Goal: Entertainment & Leisure: Consume media (video, audio)

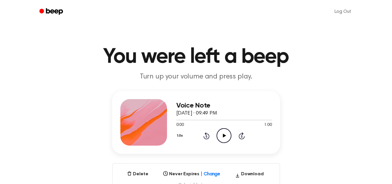
click at [217, 135] on circle at bounding box center [224, 136] width 14 height 14
click at [221, 137] on icon "Play Audio" at bounding box center [224, 136] width 15 height 15
click at [226, 138] on icon "Play Audio" at bounding box center [224, 136] width 15 height 15
click at [221, 133] on icon "Pause Audio" at bounding box center [224, 136] width 15 height 15
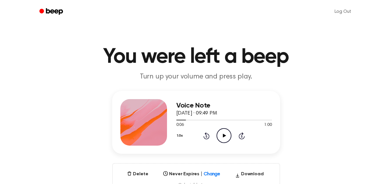
click at [223, 138] on icon "Play Audio" at bounding box center [224, 136] width 15 height 15
click at [223, 138] on icon at bounding box center [224, 136] width 3 height 4
click at [229, 136] on icon "Play Audio" at bounding box center [224, 136] width 15 height 15
click at [229, 136] on icon "Pause Audio" at bounding box center [224, 136] width 15 height 15
click at [222, 133] on icon "Play Audio" at bounding box center [224, 136] width 15 height 15
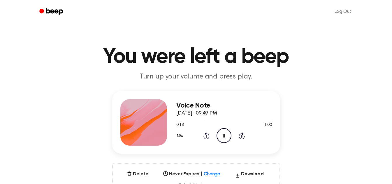
click at [222, 133] on icon "Pause Audio" at bounding box center [224, 136] width 15 height 15
click at [229, 136] on icon "Play Audio" at bounding box center [224, 136] width 15 height 15
click at [210, 138] on div "1.0x Rewind 5 seconds Pause Audio Skip 5 seconds" at bounding box center [224, 136] width 96 height 15
click at [207, 137] on icon "Rewind 5 seconds" at bounding box center [206, 136] width 6 height 8
click at [221, 135] on icon "Pause Audio" at bounding box center [224, 136] width 15 height 15
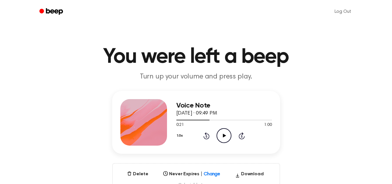
click at [224, 139] on icon "Play Audio" at bounding box center [224, 136] width 15 height 15
click at [224, 139] on icon "Pause Audio" at bounding box center [224, 136] width 15 height 15
click at [221, 139] on icon "Play Audio" at bounding box center [224, 136] width 15 height 15
click at [221, 139] on icon "Pause Audio" at bounding box center [224, 136] width 15 height 15
click at [227, 137] on icon "Play Audio" at bounding box center [224, 136] width 15 height 15
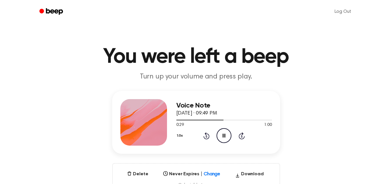
click at [220, 133] on icon "Pause Audio" at bounding box center [224, 136] width 15 height 15
click at [222, 133] on icon "Play Audio" at bounding box center [224, 136] width 15 height 15
click at [222, 133] on icon "Pause Audio" at bounding box center [224, 136] width 15 height 15
click at [224, 136] on icon at bounding box center [224, 136] width 3 height 4
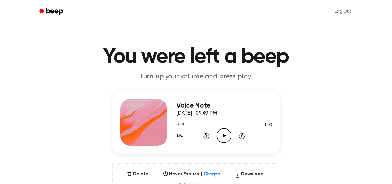
click at [227, 135] on icon "Play Audio" at bounding box center [224, 136] width 15 height 15
click at [227, 135] on icon "Pause Audio" at bounding box center [224, 136] width 15 height 15
click at [228, 133] on icon "Play Audio" at bounding box center [224, 136] width 15 height 15
click at [228, 133] on icon "Pause Audio" at bounding box center [224, 136] width 15 height 15
click at [205, 138] on icon "Rewind 5 seconds" at bounding box center [206, 136] width 6 height 8
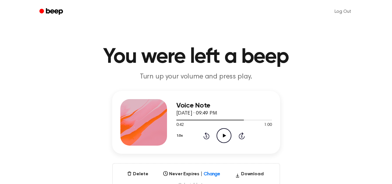
click at [221, 133] on icon "Play Audio" at bounding box center [224, 136] width 15 height 15
click at [222, 138] on icon "Pause Audio" at bounding box center [224, 136] width 15 height 15
click at [222, 135] on icon "Play Audio" at bounding box center [224, 136] width 15 height 15
click at [222, 135] on icon "Pause Audio" at bounding box center [224, 136] width 15 height 15
click at [226, 133] on icon "Play Audio" at bounding box center [224, 136] width 15 height 15
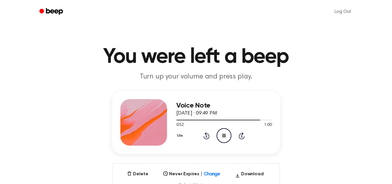
click at [226, 133] on icon "Pause Audio" at bounding box center [224, 136] width 15 height 15
click at [224, 138] on icon "Play Audio" at bounding box center [224, 136] width 15 height 15
click at [224, 138] on icon at bounding box center [224, 136] width 3 height 4
click at [228, 133] on icon "Play Audio" at bounding box center [224, 136] width 15 height 15
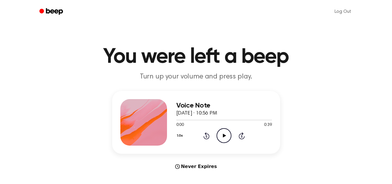
click at [222, 134] on icon "Play Audio" at bounding box center [224, 136] width 15 height 15
click at [219, 131] on icon "Pause Audio" at bounding box center [224, 136] width 15 height 15
click at [224, 136] on icon at bounding box center [224, 136] width 3 height 4
click at [208, 137] on icon "Rewind 5 seconds" at bounding box center [206, 136] width 6 height 8
click at [224, 134] on icon "Pause Audio" at bounding box center [224, 136] width 15 height 15
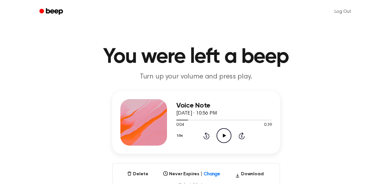
click at [222, 134] on icon "Play Audio" at bounding box center [224, 136] width 15 height 15
click at [206, 136] on icon "Rewind 5 seconds" at bounding box center [206, 136] width 6 height 8
click at [226, 136] on icon "Pause Audio" at bounding box center [224, 136] width 15 height 15
click at [231, 132] on icon "Play Audio" at bounding box center [224, 136] width 15 height 15
click at [221, 135] on icon "Pause Audio" at bounding box center [224, 136] width 15 height 15
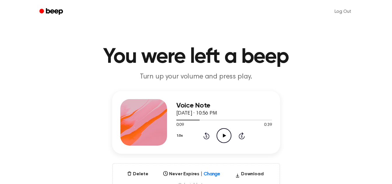
click at [225, 128] on div "0:09 0:39" at bounding box center [224, 125] width 96 height 6
click at [225, 129] on circle at bounding box center [224, 136] width 14 height 14
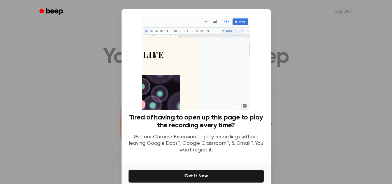
scroll to position [28, 0]
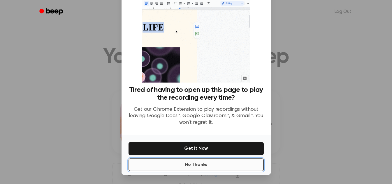
click at [210, 163] on button "No Thanks" at bounding box center [196, 165] width 135 height 13
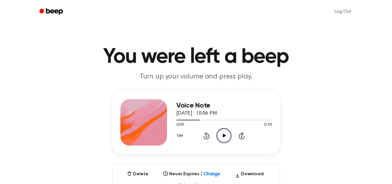
click at [221, 131] on icon "Play Audio" at bounding box center [224, 136] width 15 height 15
click at [221, 131] on icon "Pause Audio" at bounding box center [224, 136] width 15 height 15
click at [219, 139] on icon "Play Audio" at bounding box center [224, 136] width 15 height 15
click at [219, 139] on icon "Pause Audio" at bounding box center [224, 136] width 15 height 15
click at [221, 136] on icon "Play Audio" at bounding box center [224, 136] width 15 height 15
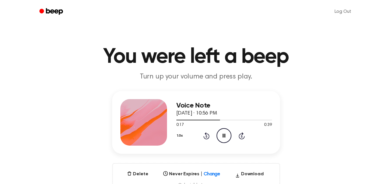
click at [221, 136] on icon "Pause Audio" at bounding box center [224, 136] width 15 height 15
click at [221, 136] on icon "Play Audio" at bounding box center [224, 136] width 15 height 15
click at [221, 136] on icon "Pause Audio" at bounding box center [224, 136] width 15 height 15
click at [224, 134] on icon "Play Audio" at bounding box center [224, 136] width 15 height 15
click at [224, 134] on icon at bounding box center [224, 136] width 3 height 4
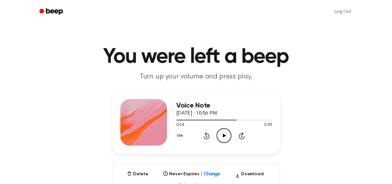
click at [221, 137] on icon "Play Audio" at bounding box center [224, 136] width 15 height 15
click at [226, 137] on icon "Pause Audio" at bounding box center [224, 136] width 15 height 15
click at [204, 133] on icon "Rewind 5 seconds" at bounding box center [206, 136] width 6 height 8
click at [224, 133] on icon "Play Audio" at bounding box center [224, 136] width 15 height 15
click at [202, 136] on div "1.0x Rewind 5 seconds Pause Audio Skip 5 seconds" at bounding box center [224, 136] width 96 height 15
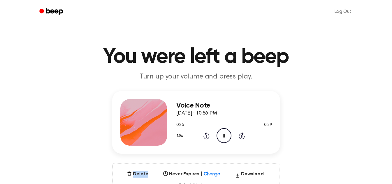
click at [202, 136] on div "1.0x Rewind 5 seconds Pause Audio Skip 5 seconds" at bounding box center [224, 136] width 96 height 15
click at [204, 137] on icon at bounding box center [206, 136] width 6 height 7
click at [222, 134] on icon "Pause Audio" at bounding box center [224, 136] width 15 height 15
click at [224, 138] on icon "Play Audio" at bounding box center [224, 136] width 15 height 15
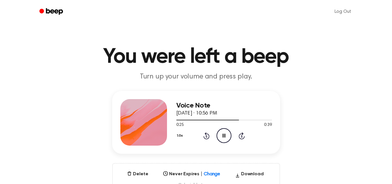
click at [225, 133] on icon "Pause Audio" at bounding box center [224, 136] width 15 height 15
click at [224, 136] on icon at bounding box center [224, 136] width 3 height 4
click at [224, 136] on icon "Pause Audio" at bounding box center [224, 136] width 15 height 15
click at [207, 136] on icon "Rewind 5 seconds" at bounding box center [206, 136] width 6 height 8
click at [224, 133] on icon "Play Audio" at bounding box center [224, 136] width 15 height 15
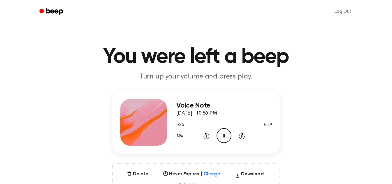
click at [224, 133] on icon "Pause Audio" at bounding box center [224, 136] width 15 height 15
click at [226, 140] on icon "Play Audio" at bounding box center [224, 136] width 15 height 15
click at [226, 140] on icon "Pause Audio" at bounding box center [224, 136] width 15 height 15
click at [222, 131] on icon "Play Audio" at bounding box center [224, 136] width 15 height 15
click at [204, 135] on icon "Rewind 5 seconds" at bounding box center [206, 136] width 6 height 8
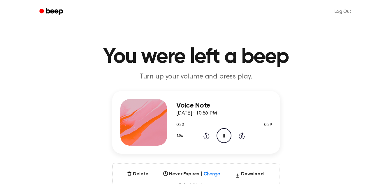
click at [221, 136] on icon "Pause Audio" at bounding box center [224, 136] width 15 height 15
click at [226, 135] on icon "Play Audio" at bounding box center [224, 136] width 15 height 15
click at [204, 136] on icon "Rewind 5 seconds" at bounding box center [206, 136] width 6 height 8
click at [226, 134] on icon "Pause Audio" at bounding box center [224, 136] width 15 height 15
click at [206, 134] on icon at bounding box center [206, 136] width 6 height 7
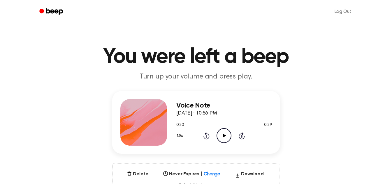
click at [228, 133] on icon "Play Audio" at bounding box center [224, 136] width 15 height 15
click at [221, 132] on icon "Pause Audio" at bounding box center [224, 136] width 15 height 15
click at [221, 132] on icon "Play Audio" at bounding box center [224, 136] width 15 height 15
click at [221, 132] on icon "Pause Audio" at bounding box center [224, 136] width 15 height 15
click at [228, 133] on icon "Play Audio" at bounding box center [224, 136] width 15 height 15
